Goal: Navigation & Orientation: Find specific page/section

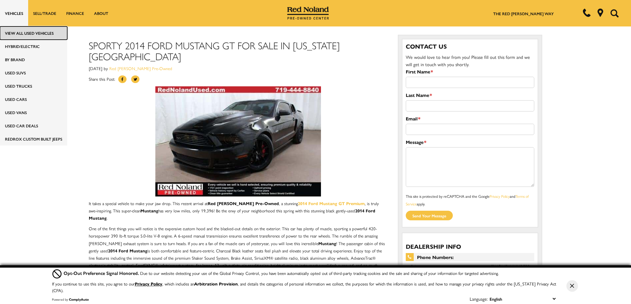
click at [17, 33] on link "View All Used Vehicles" at bounding box center [33, 32] width 67 height 13
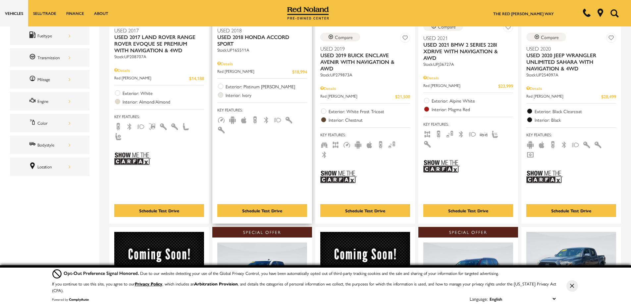
scroll to position [364, 0]
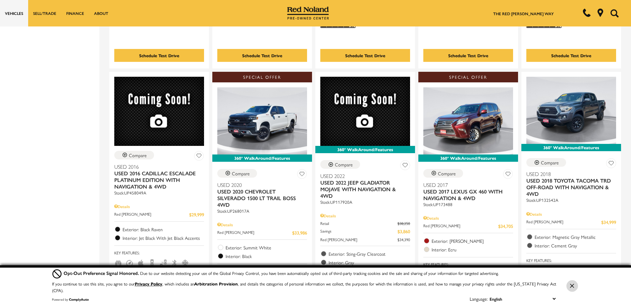
click at [571, 284] on button "Close Button" at bounding box center [572, 286] width 12 height 12
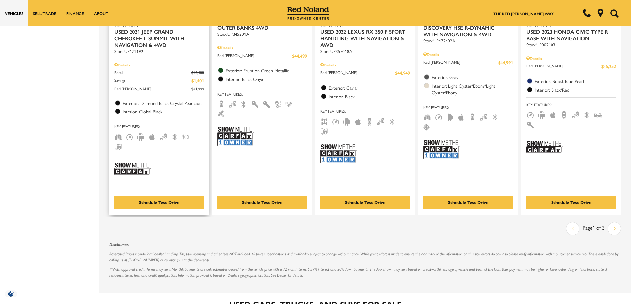
scroll to position [1126, 0]
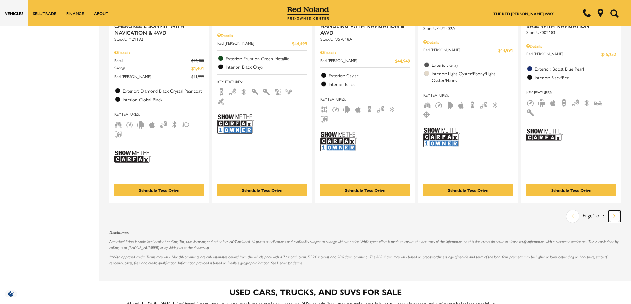
click at [621, 211] on link "Next" at bounding box center [614, 216] width 12 height 11
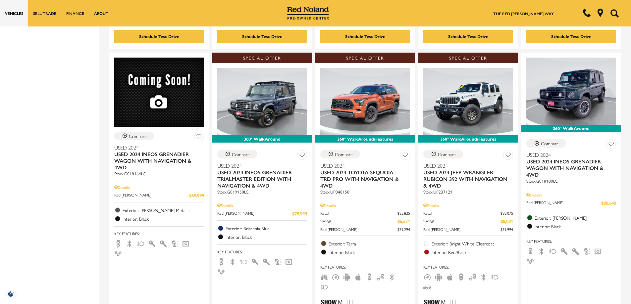
scroll to position [1126, 0]
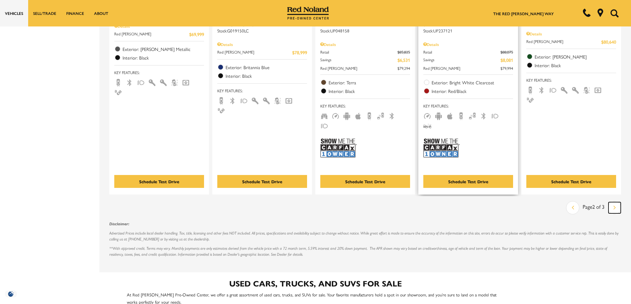
drag, startPoint x: 620, startPoint y: 165, endPoint x: 483, endPoint y: 126, distance: 142.8
click at [616, 202] on icon "next page" at bounding box center [614, 207] width 2 height 11
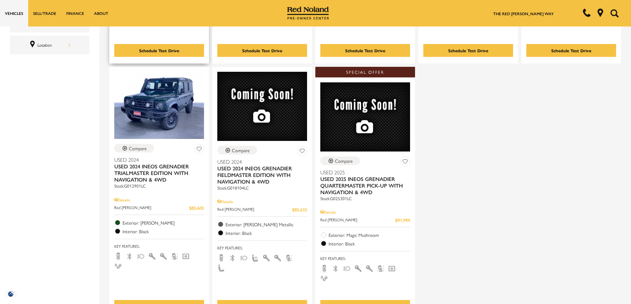
scroll to position [331, 0]
